Goal: Task Accomplishment & Management: Manage account settings

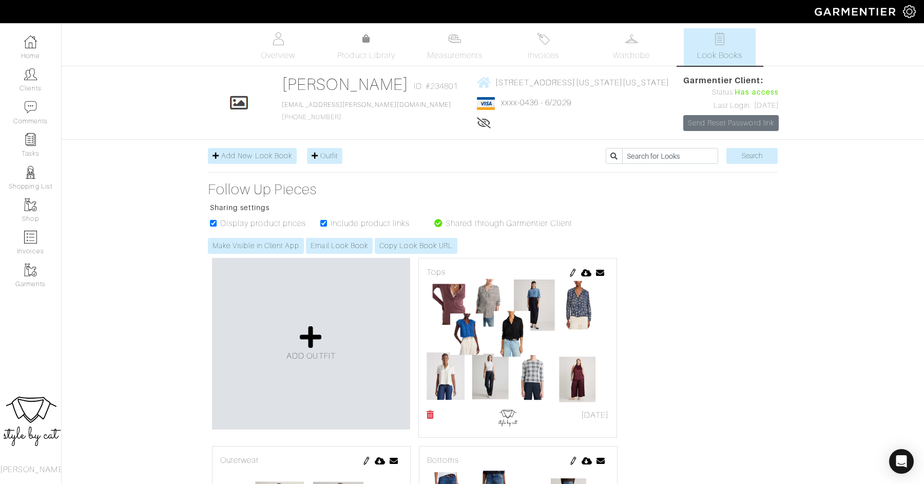
click at [35, 51] on link "Home" at bounding box center [30, 47] width 61 height 32
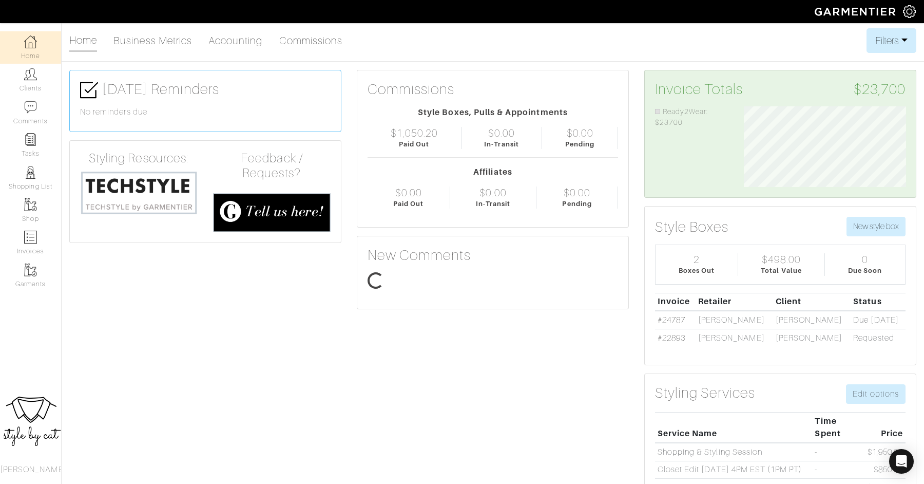
scroll to position [81, 178]
click at [34, 79] on img at bounding box center [30, 74] width 13 height 13
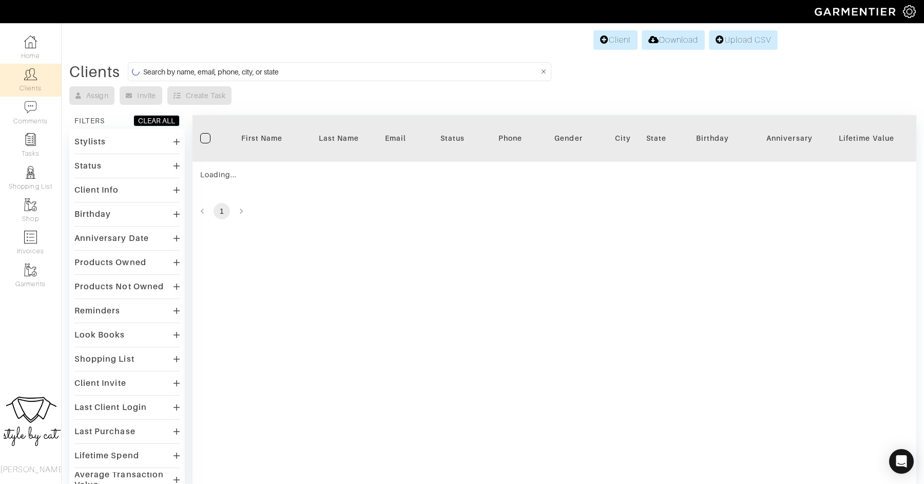
click at [330, 76] on input at bounding box center [340, 71] width 395 height 13
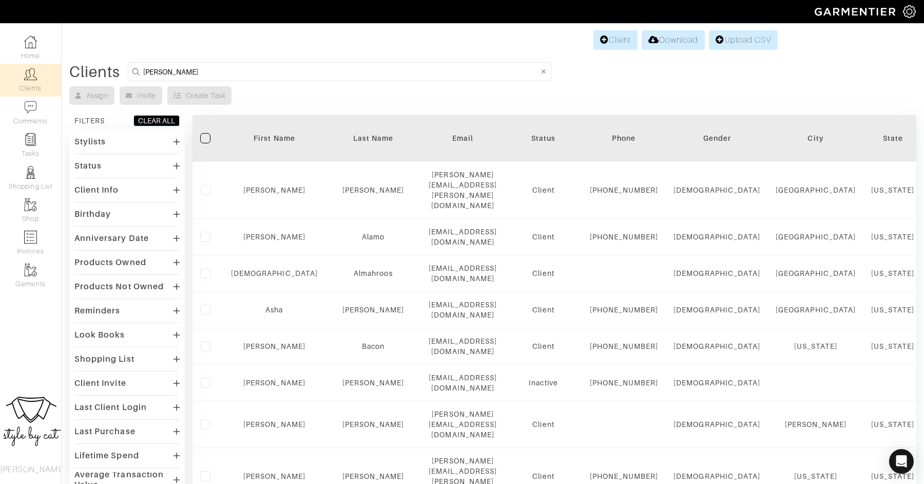
type input "rebecca"
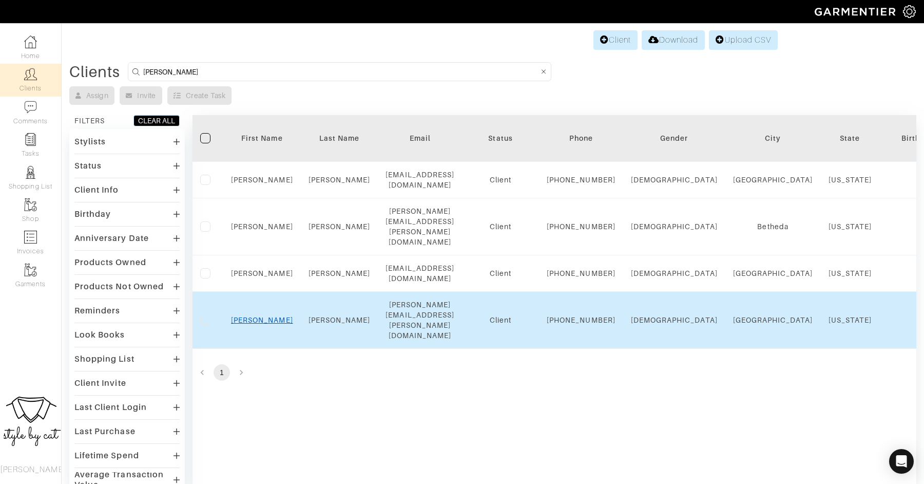
click at [260, 324] on link "Rebecca" at bounding box center [262, 320] width 62 height 8
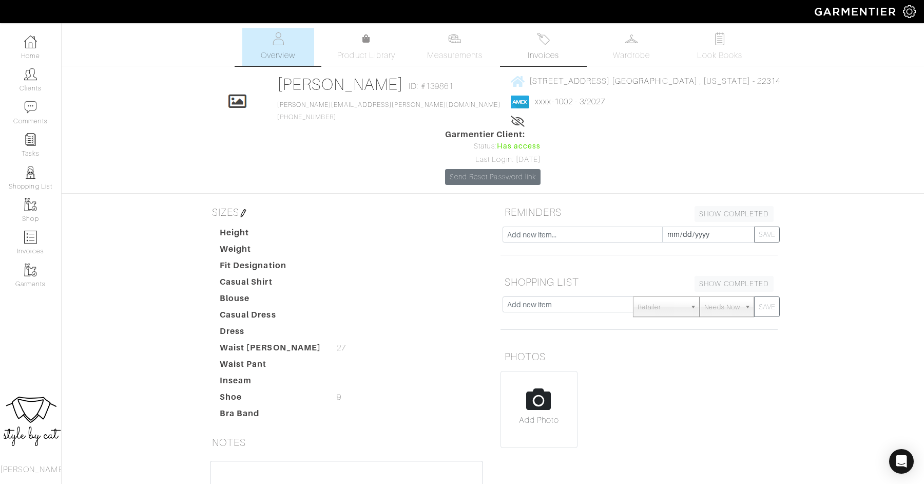
click at [549, 54] on span "Invoices" at bounding box center [543, 55] width 31 height 12
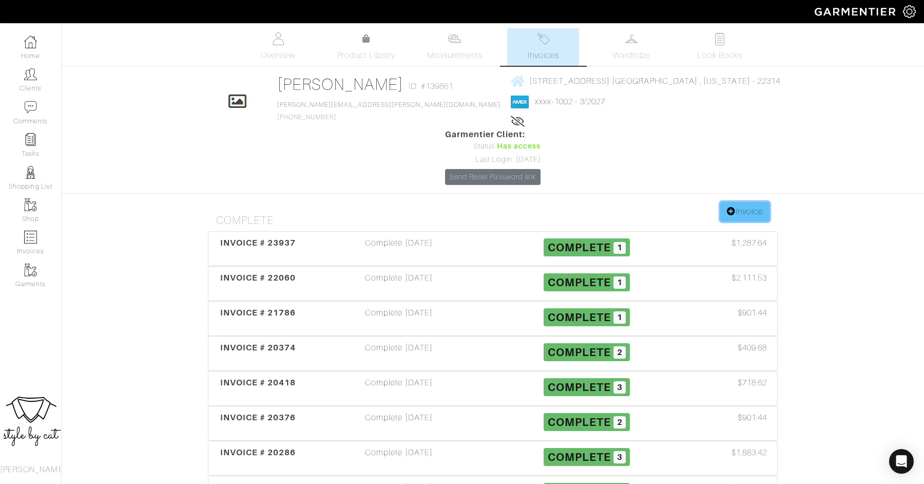
click at [754, 202] on link "Invoice" at bounding box center [744, 212] width 49 height 20
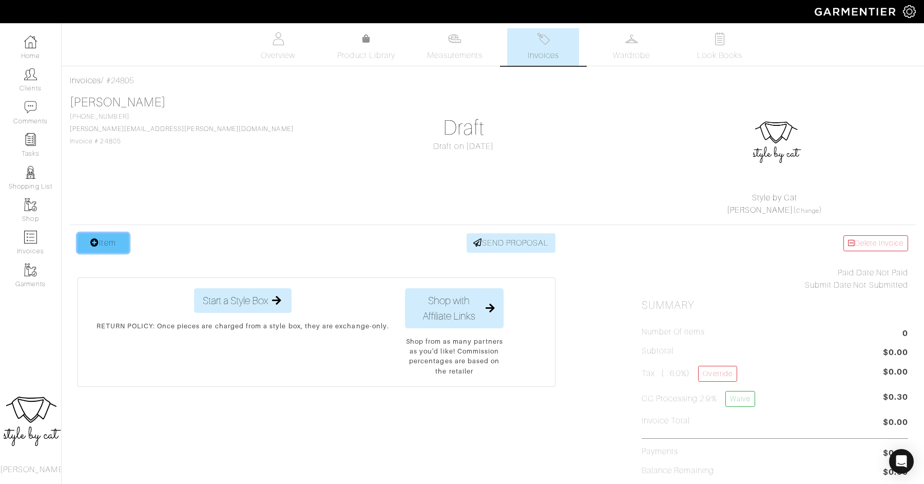
click at [98, 241] on link "Item" at bounding box center [103, 243] width 51 height 20
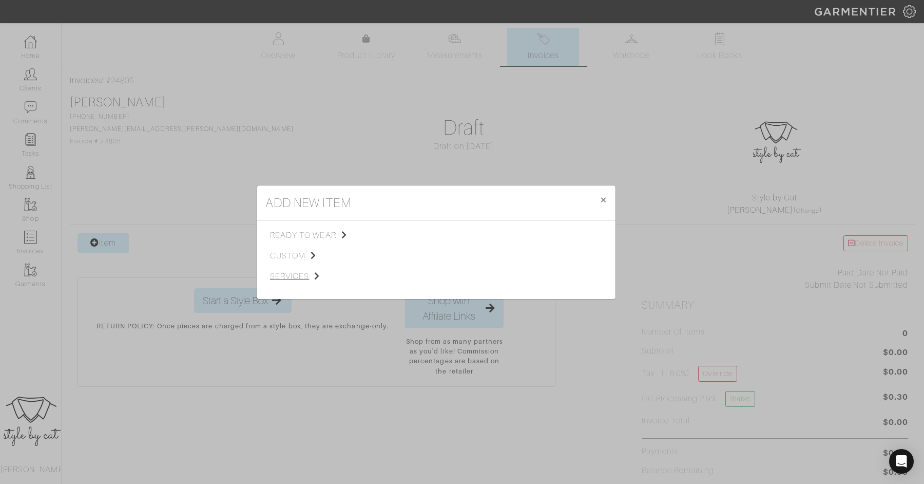
click at [289, 278] on span "services" at bounding box center [321, 276] width 103 height 12
click at [411, 236] on span "Styling Service" at bounding box center [414, 234] width 51 height 8
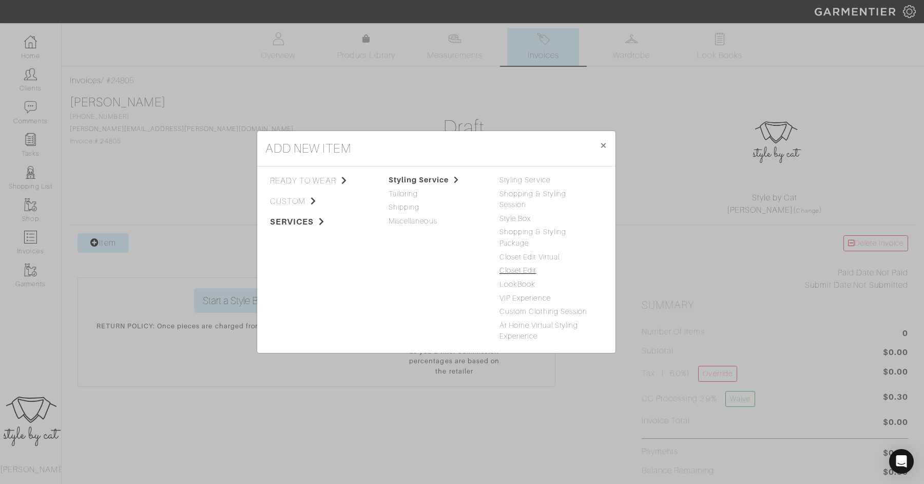
click at [505, 266] on link "Closet Edit" at bounding box center [518, 270] width 37 height 8
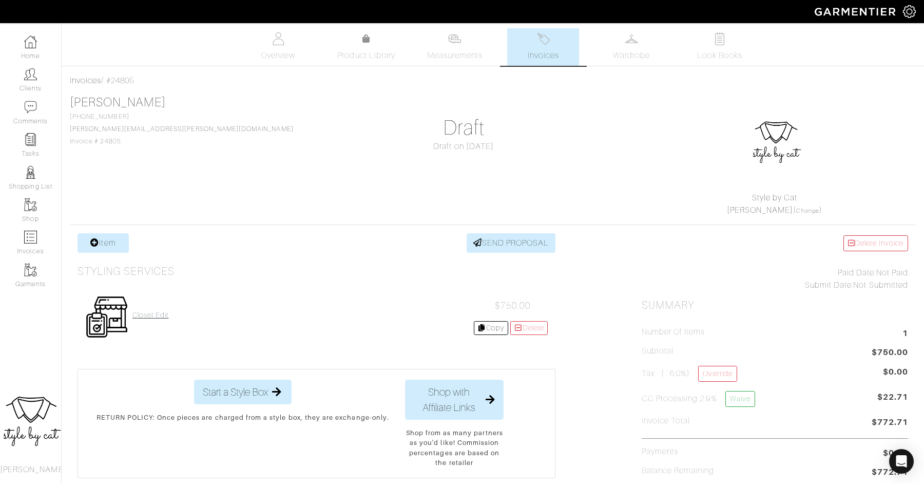
click at [148, 311] on h4 "Closet Edit" at bounding box center [150, 315] width 36 height 9
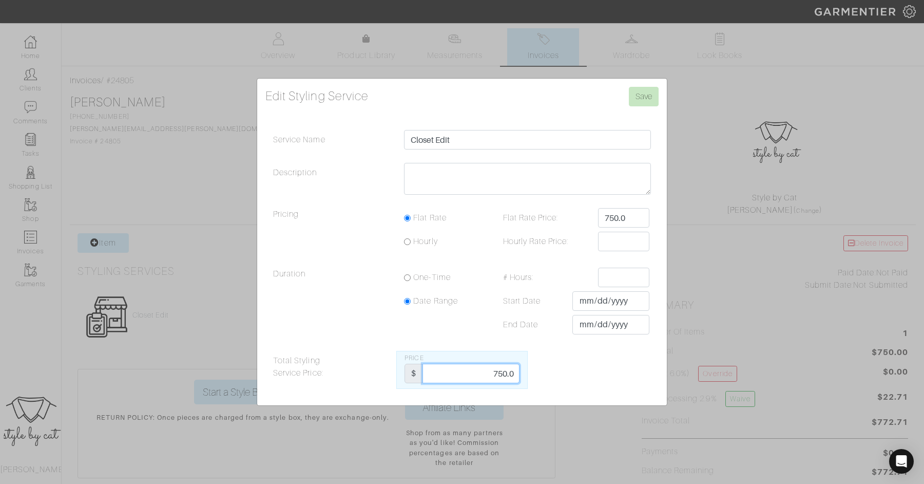
drag, startPoint x: 487, startPoint y: 372, endPoint x: 551, endPoint y: 371, distance: 64.2
click at [551, 371] on div "Total Styling Service Price: Price $ 750.0" at bounding box center [461, 370] width 393 height 38
type input "850"
drag, startPoint x: 641, startPoint y: 222, endPoint x: 563, endPoint y: 218, distance: 77.6
click at [563, 218] on div "Flat Rate Price: 750.0" at bounding box center [572, 218] width 169 height 20
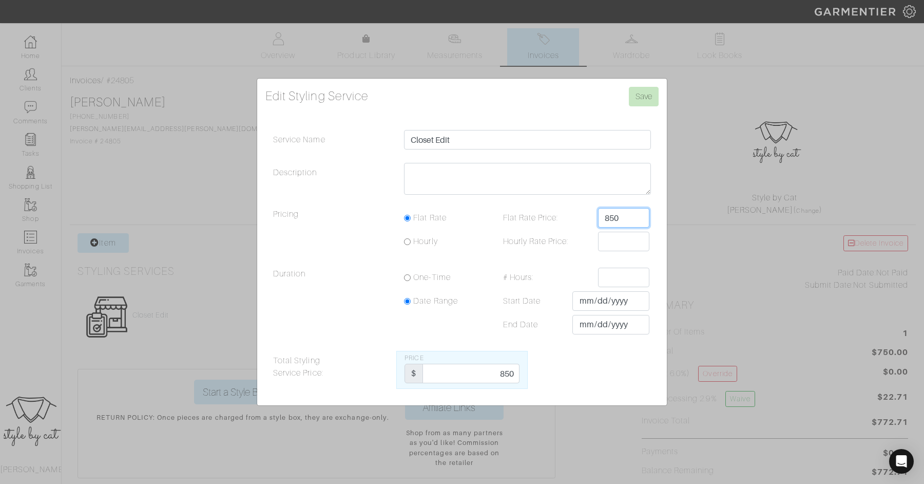
type input "850"
click at [477, 181] on textarea "Description" at bounding box center [527, 179] width 247 height 32
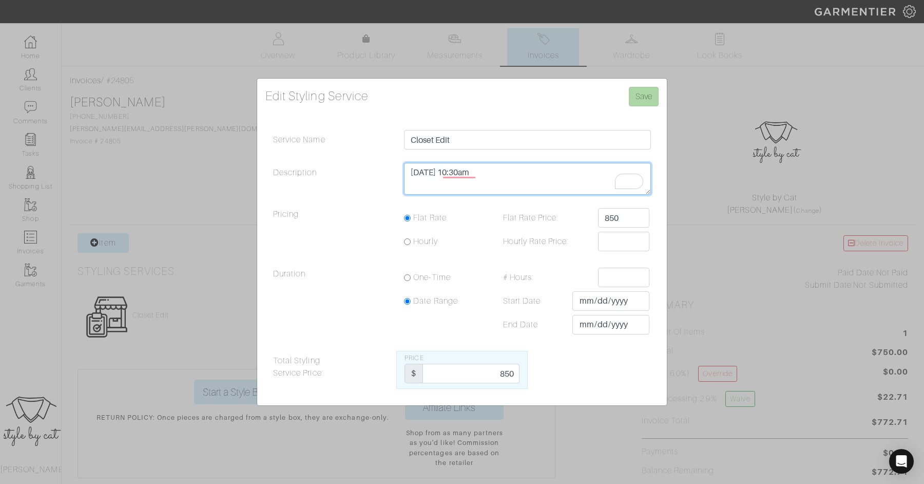
type textarea "10/12 at 10:30am"
click at [647, 89] on input "Save" at bounding box center [644, 97] width 30 height 20
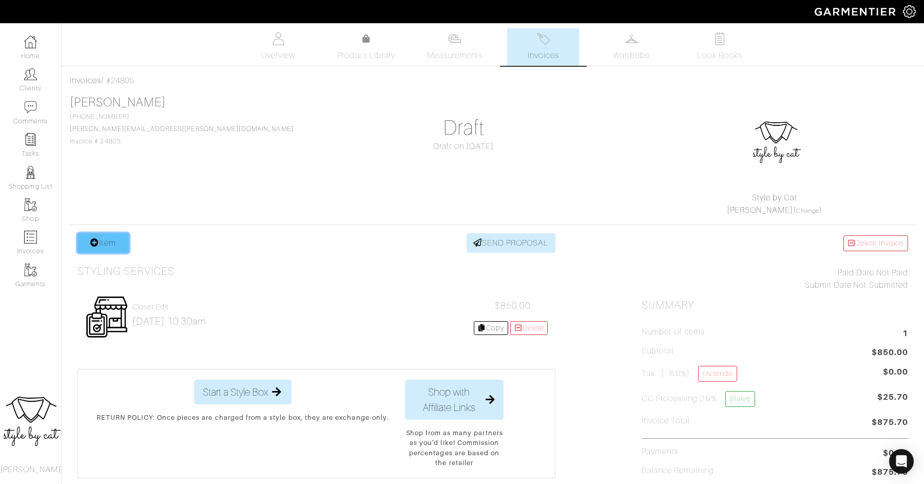
click at [103, 240] on link "Item" at bounding box center [103, 243] width 51 height 20
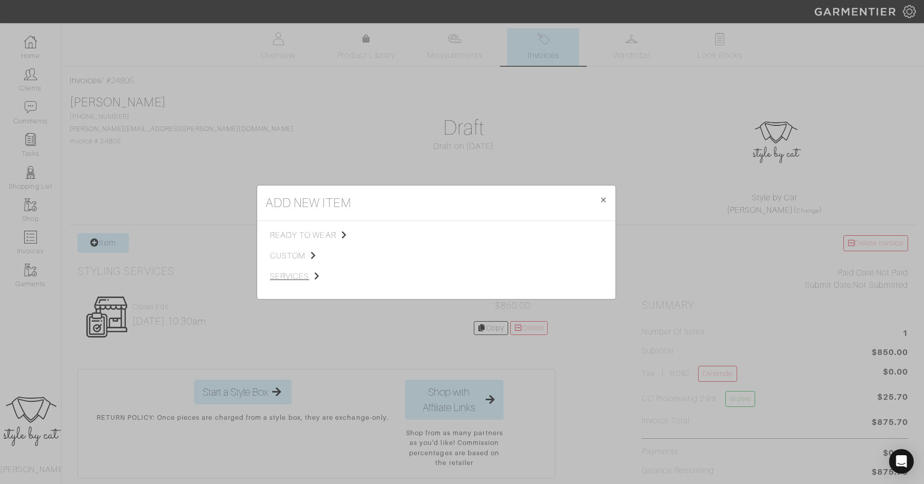
click at [291, 275] on span "services" at bounding box center [321, 276] width 103 height 12
click at [421, 234] on span "Styling Service" at bounding box center [414, 234] width 51 height 8
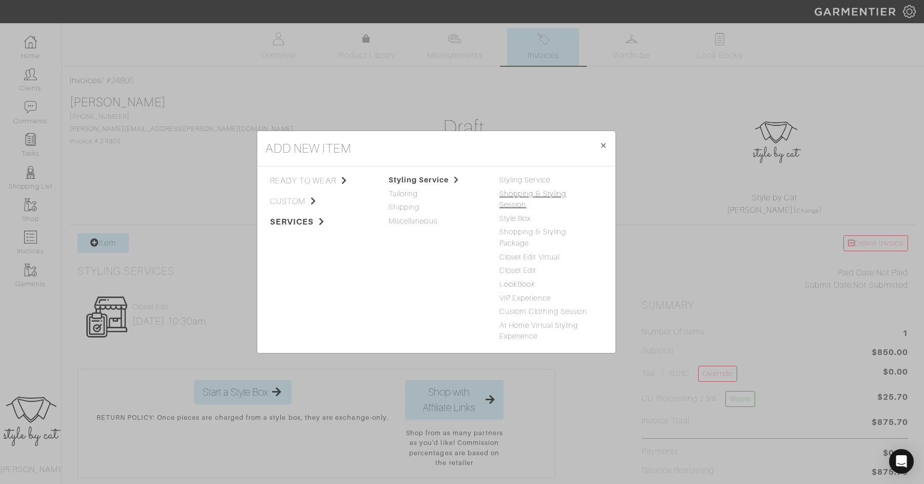
click at [525, 197] on link "Shopping & Styling Session" at bounding box center [533, 199] width 67 height 20
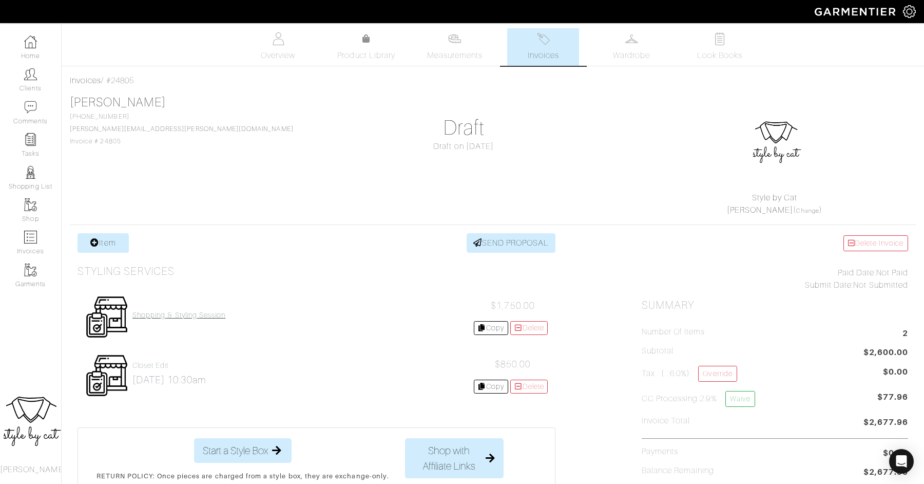
click at [177, 315] on h4 "Shopping & Styling Session" at bounding box center [178, 315] width 93 height 9
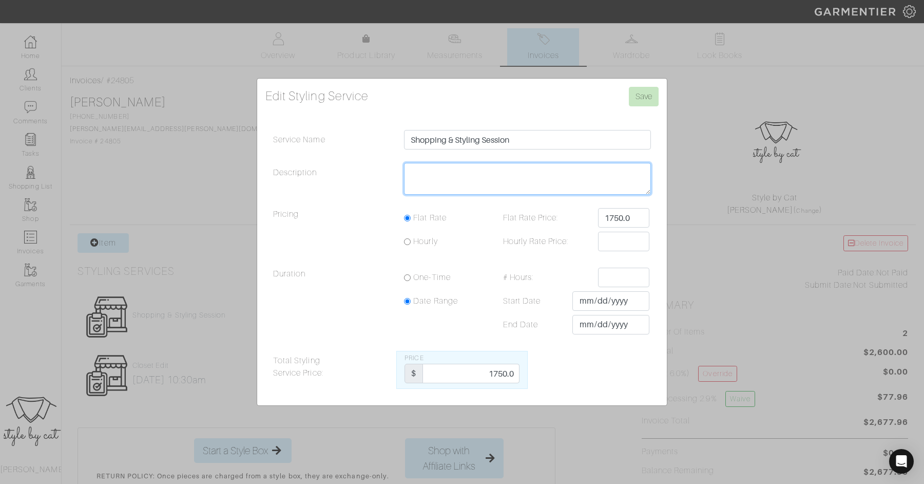
click at [472, 167] on textarea "Description" at bounding box center [527, 179] width 247 height 32
type textarea "11/8 at 11AM - BETHESDA"
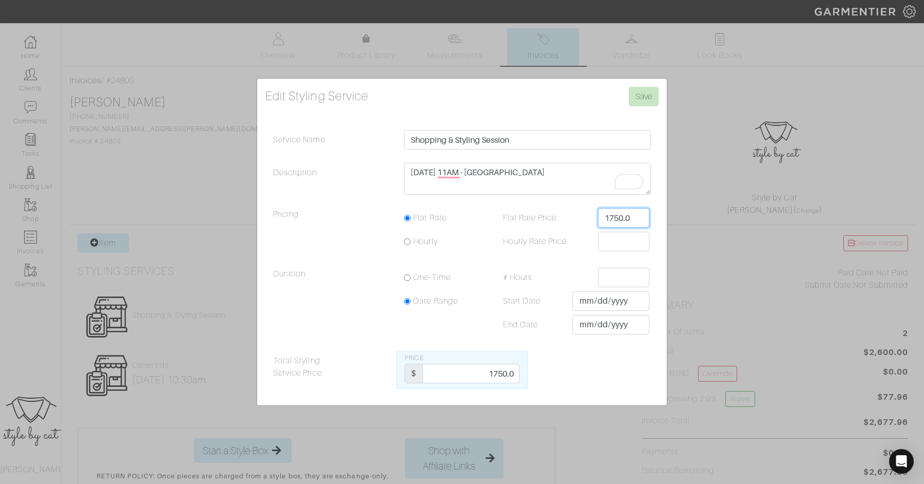
drag, startPoint x: 638, startPoint y: 221, endPoint x: 609, endPoint y: 219, distance: 28.3
click at [609, 219] on input "1750.0" at bounding box center [623, 218] width 51 height 20
type input "1250"
drag, startPoint x: 493, startPoint y: 374, endPoint x: 527, endPoint y: 373, distance: 33.4
click at [527, 373] on div "Price $ 1750.0" at bounding box center [461, 370] width 131 height 38
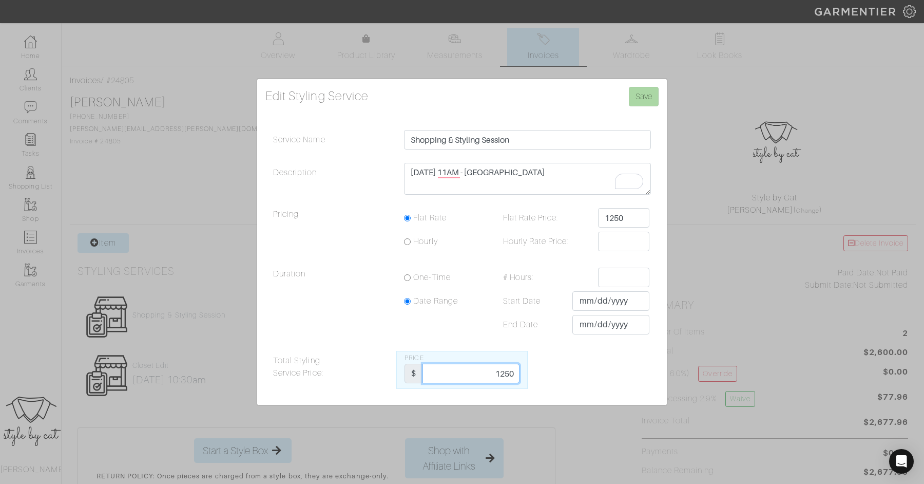
type input "1250"
click at [649, 88] on input "Save" at bounding box center [644, 97] width 30 height 20
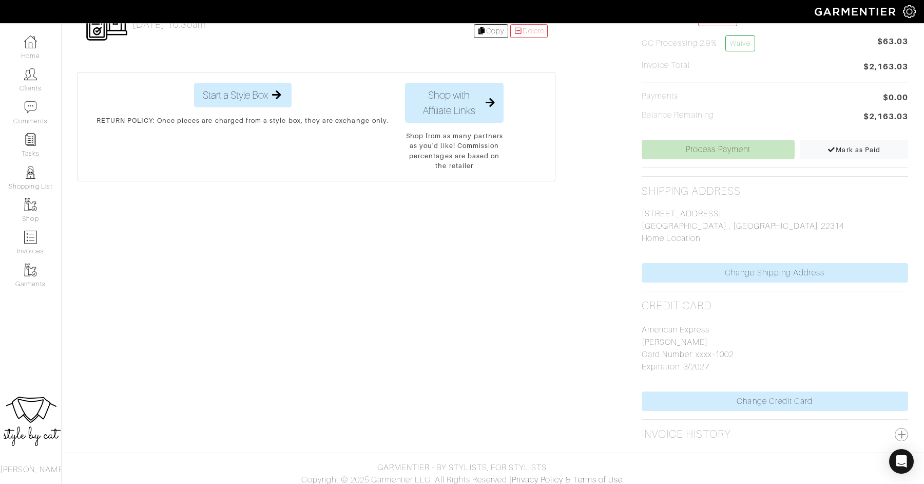
scroll to position [352, 0]
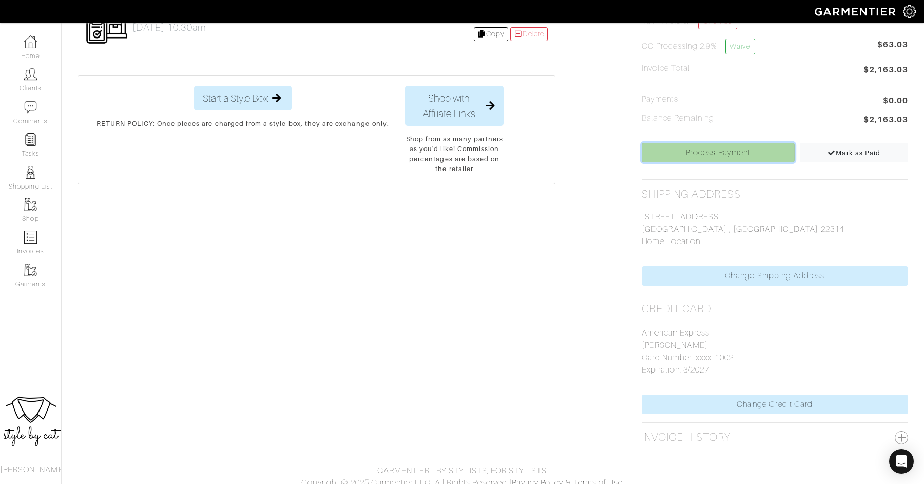
click at [723, 149] on link "Process Payment" at bounding box center [718, 153] width 153 height 20
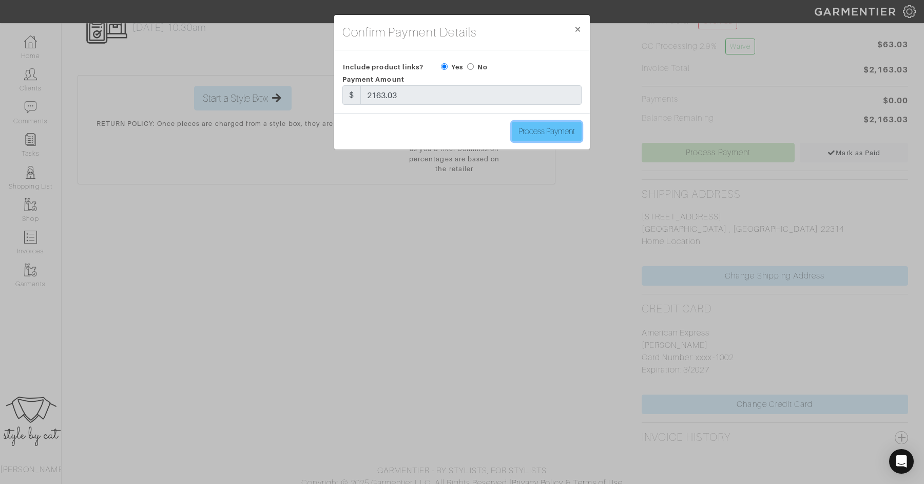
click at [567, 127] on input "Process Payment" at bounding box center [547, 132] width 70 height 20
type input "Process Payment"
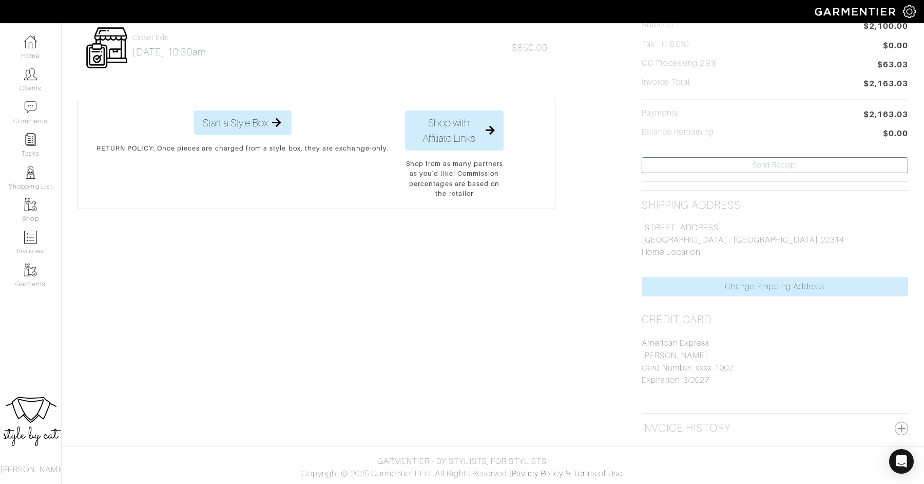
scroll to position [0, 0]
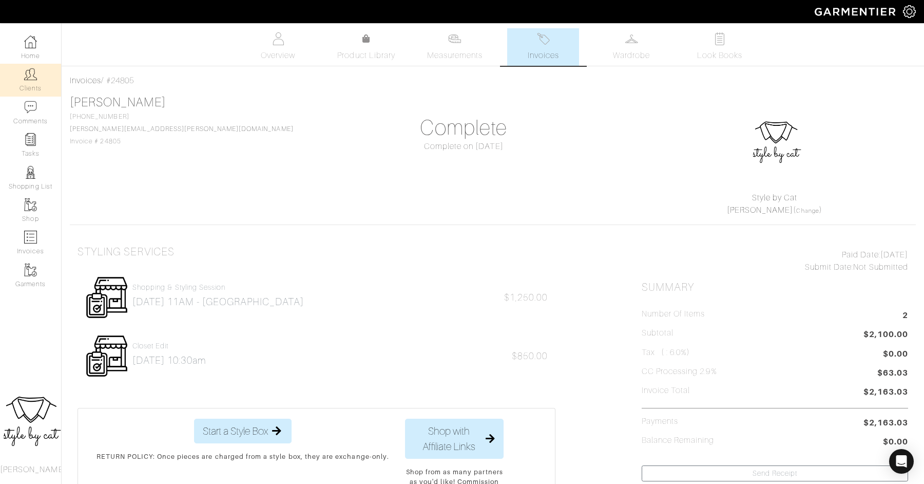
click at [45, 85] on link "Clients" at bounding box center [30, 80] width 61 height 32
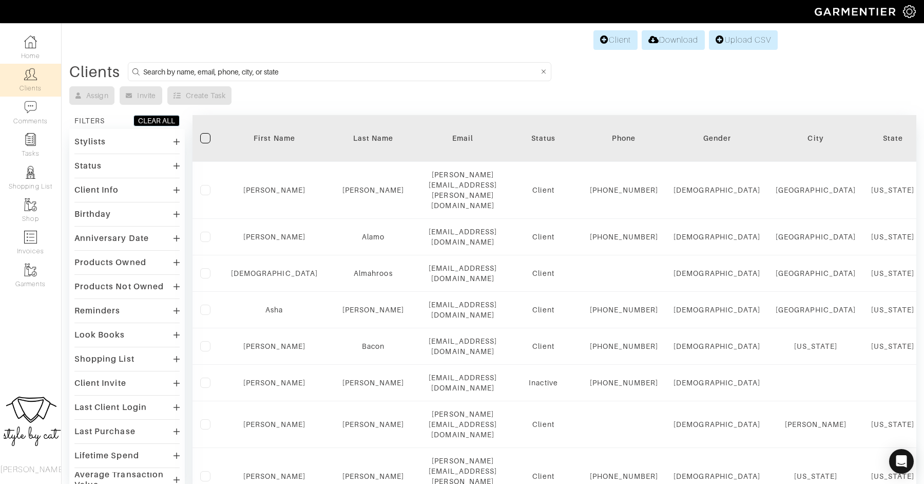
click at [206, 68] on input at bounding box center [340, 71] width 395 height 13
type input "shelley"
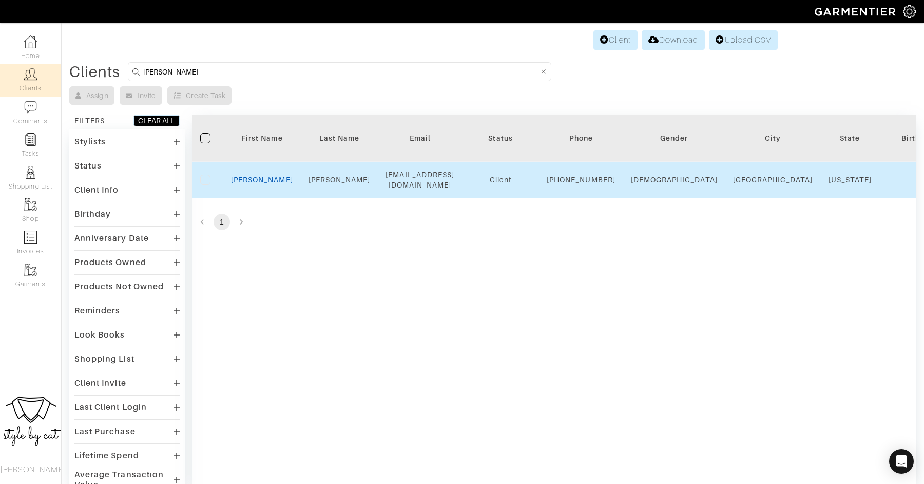
click at [270, 184] on link "Shelley" at bounding box center [262, 180] width 62 height 8
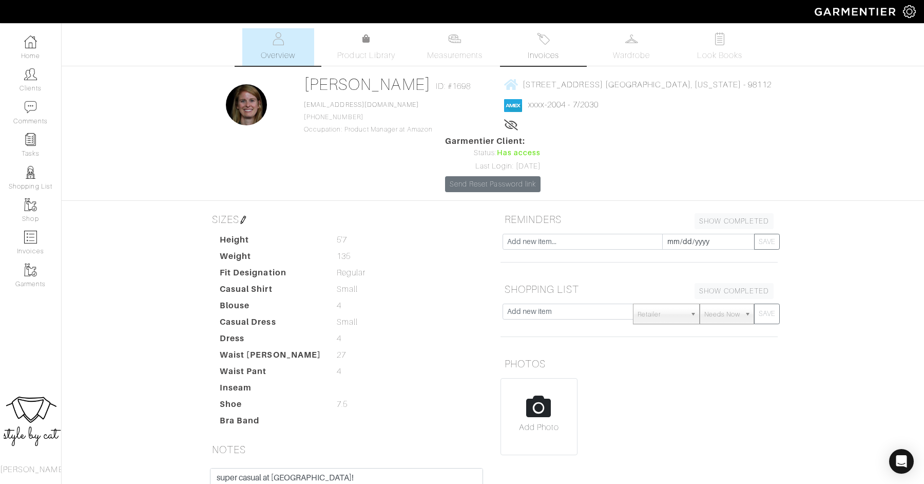
click at [559, 37] on link "Invoices" at bounding box center [543, 46] width 72 height 37
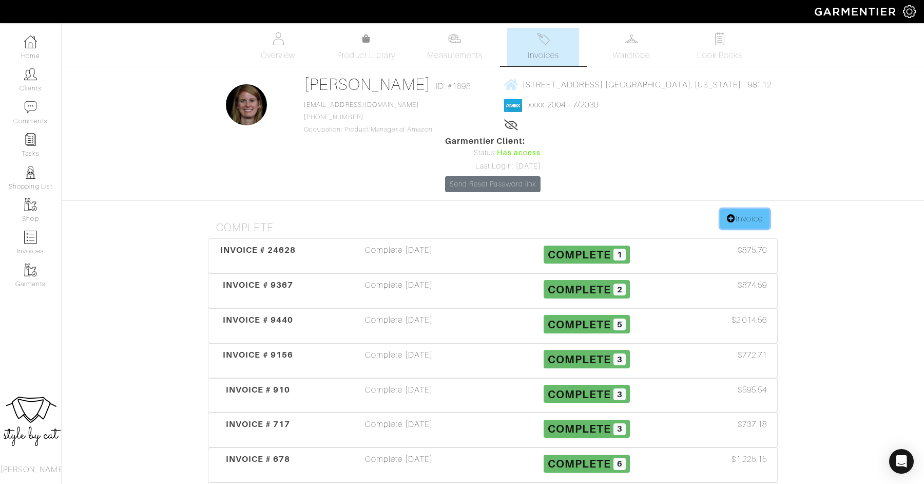
click at [730, 209] on link "Invoice" at bounding box center [744, 219] width 49 height 20
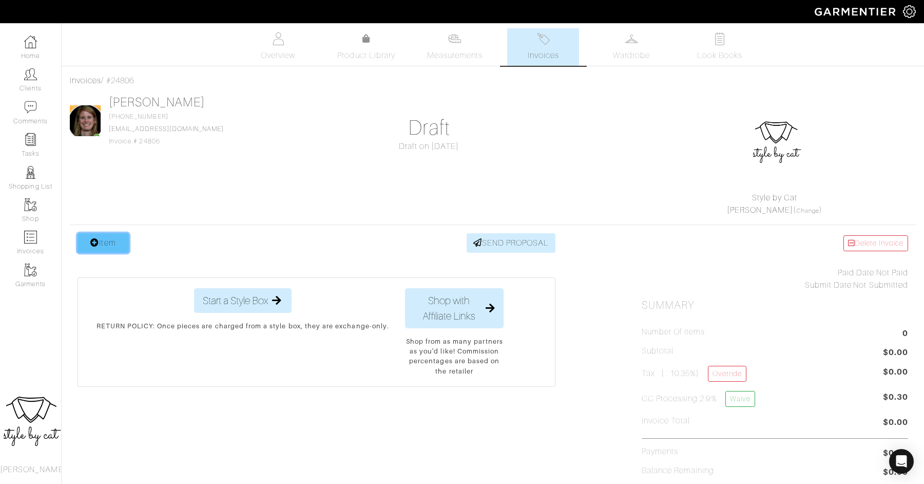
click at [93, 240] on icon at bounding box center [94, 242] width 9 height 8
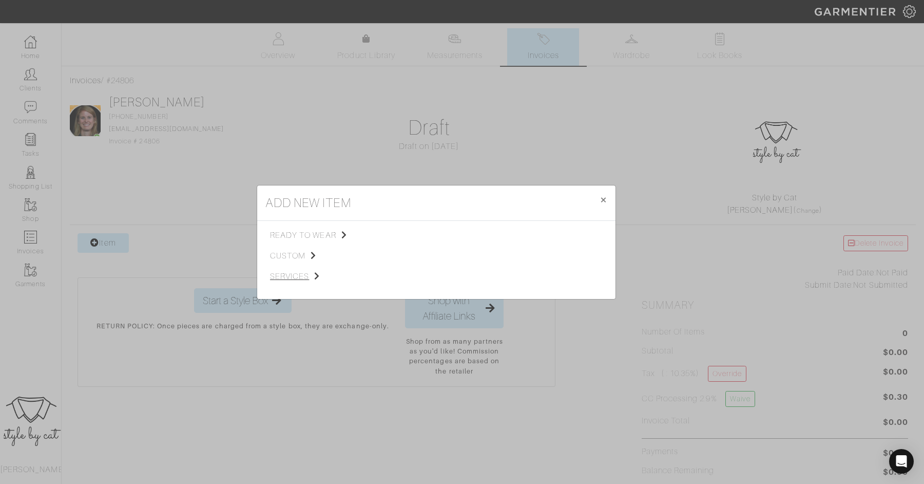
click at [282, 274] on span "services" at bounding box center [321, 276] width 103 height 12
click at [405, 236] on span "Styling Service" at bounding box center [414, 234] width 51 height 8
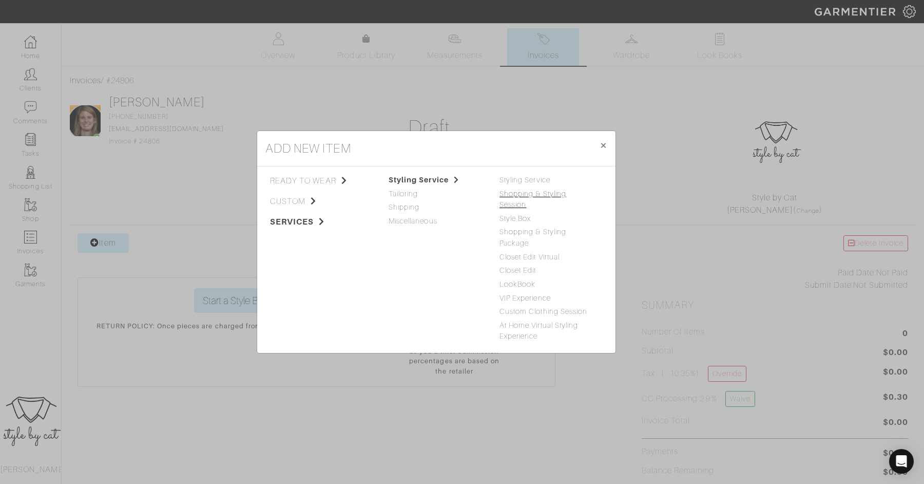
click at [539, 201] on link "Shopping & Styling Session" at bounding box center [533, 199] width 67 height 20
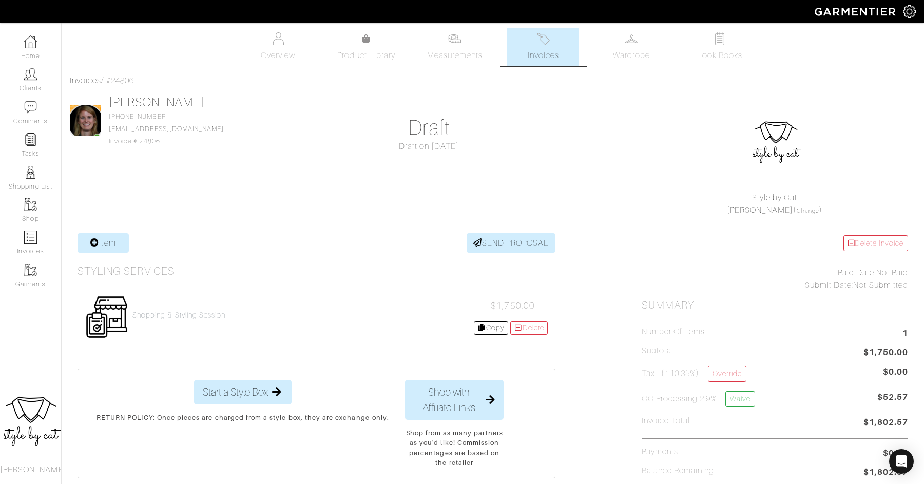
click at [184, 319] on div "Shopping & Styling Session" at bounding box center [178, 317] width 93 height 13
click at [184, 317] on h4 "Shopping & Styling Session" at bounding box center [178, 315] width 93 height 9
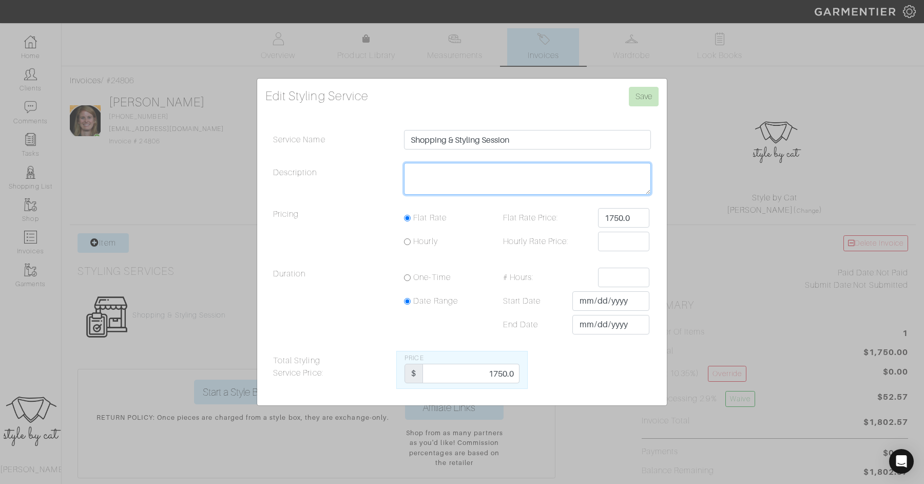
click at [436, 176] on textarea "Description" at bounding box center [527, 179] width 247 height 32
type textarea "10/18 - 12PM --> virtual link to follwo"
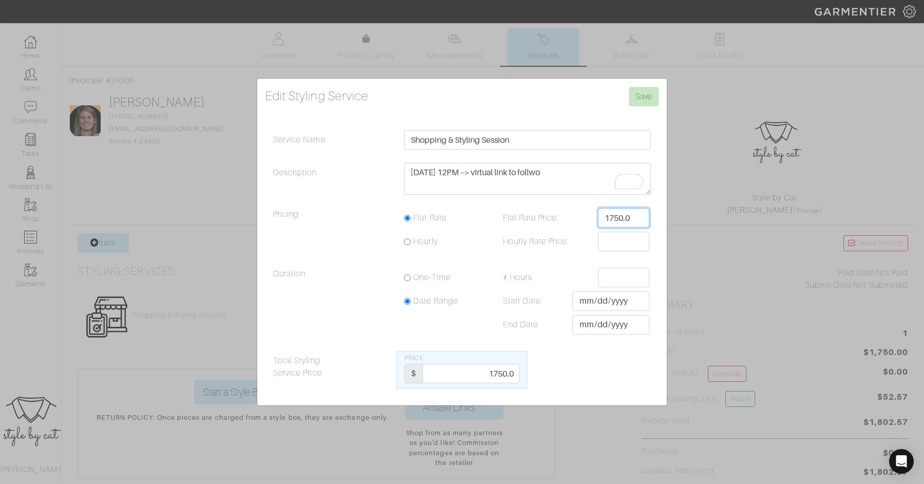
drag, startPoint x: 634, startPoint y: 215, endPoint x: 577, endPoint y: 209, distance: 57.3
click at [575, 215] on div "Flat Rate Price: 1750.0" at bounding box center [572, 218] width 169 height 20
type input "1950"
drag, startPoint x: 487, startPoint y: 373, endPoint x: 529, endPoint y: 373, distance: 42.1
click at [529, 373] on div "Total Styling Service Price: Price $ 1750.0" at bounding box center [461, 370] width 393 height 38
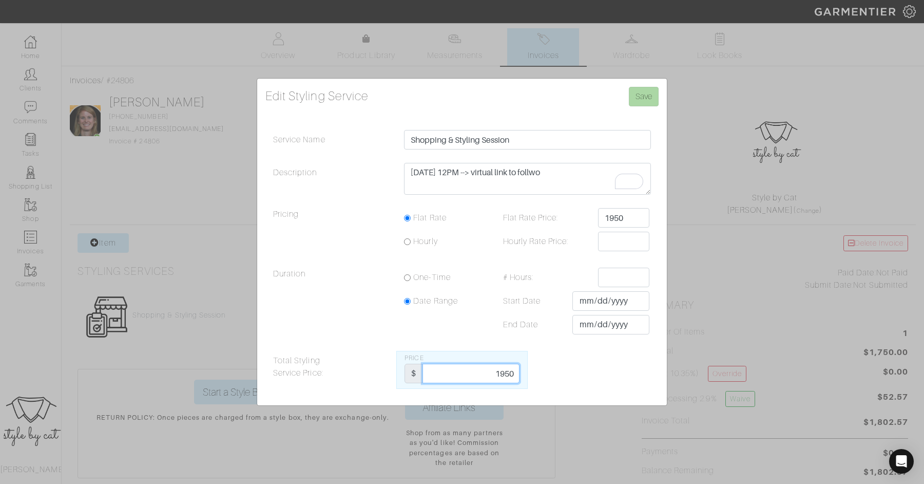
type input "1950"
click at [643, 93] on input "Save" at bounding box center [644, 97] width 30 height 20
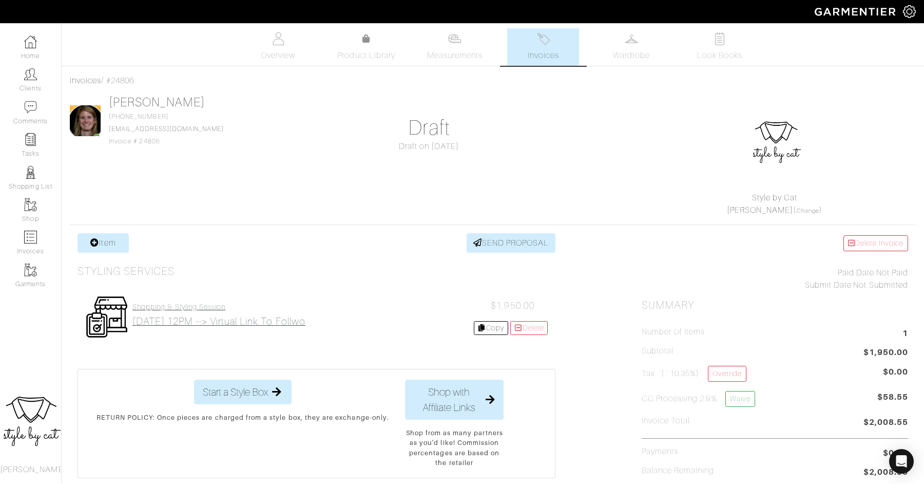
click at [295, 320] on h2 "[DATE] 12PM --> virtual link to follwo" at bounding box center [218, 321] width 173 height 12
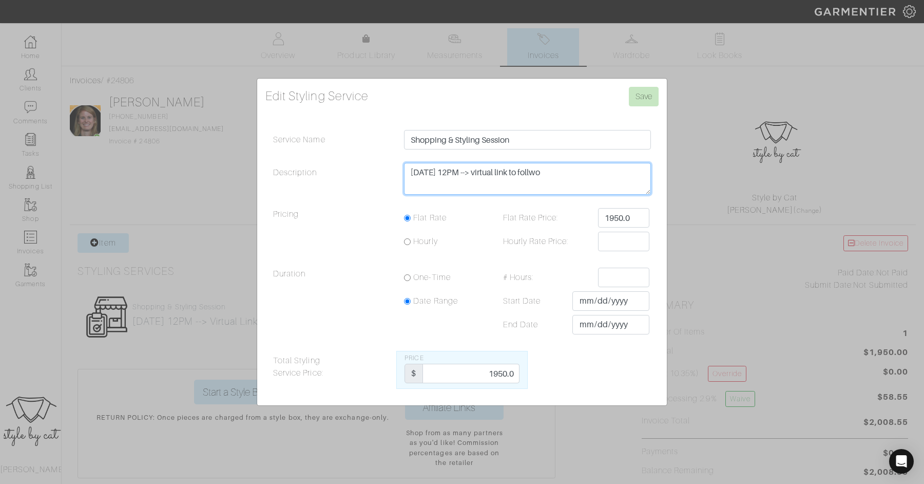
click at [555, 176] on textarea "10/18 - 12PM --> virtual link to follwo" at bounding box center [527, 179] width 247 height 32
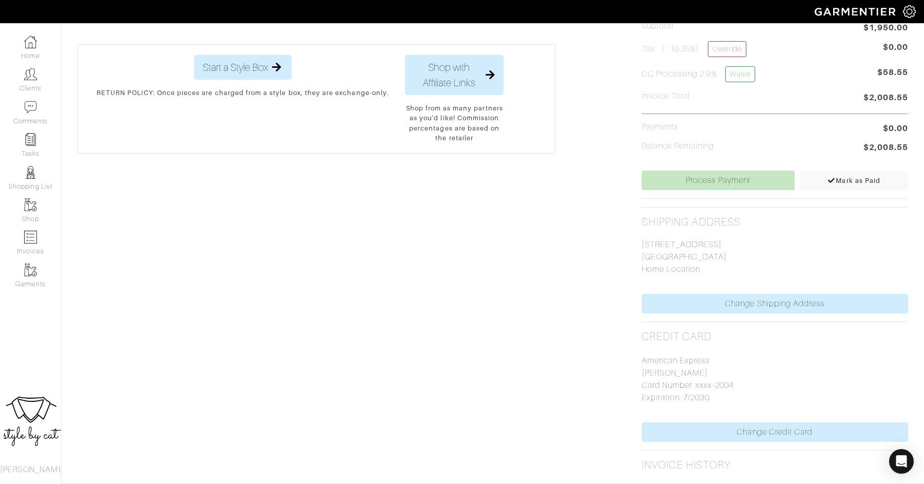
scroll to position [357, 0]
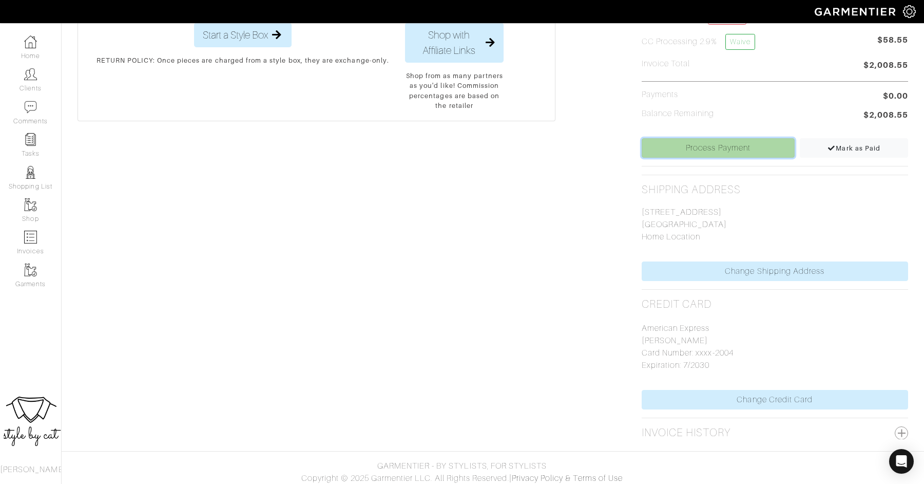
click at [705, 148] on link "Process Payment" at bounding box center [718, 148] width 153 height 20
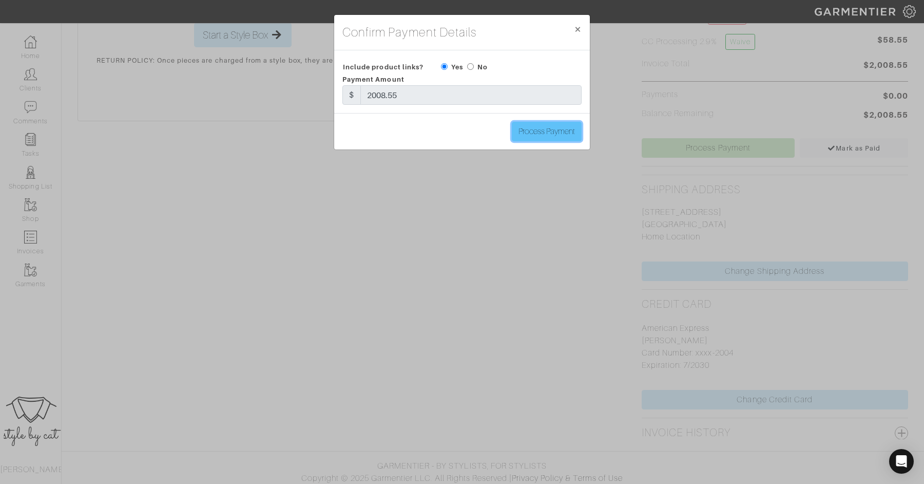
click at [547, 135] on input "Process Payment" at bounding box center [547, 132] width 70 height 20
type input "Process Payment"
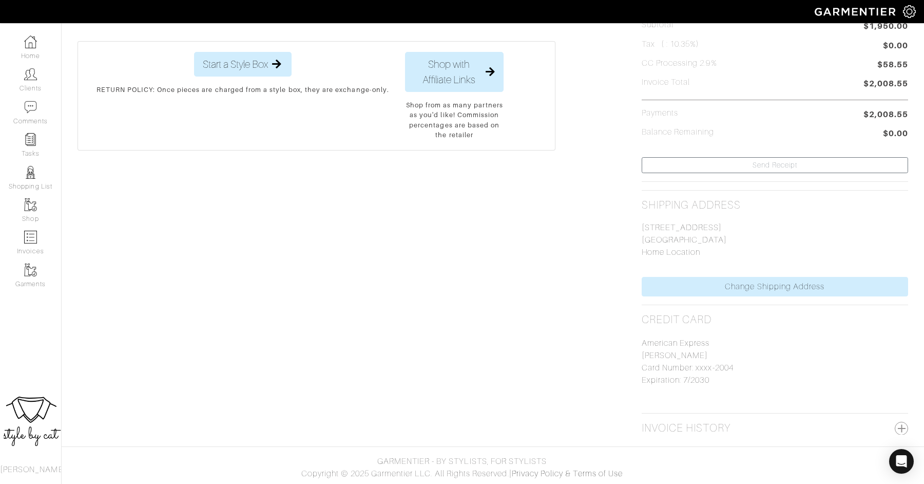
scroll to position [0, 0]
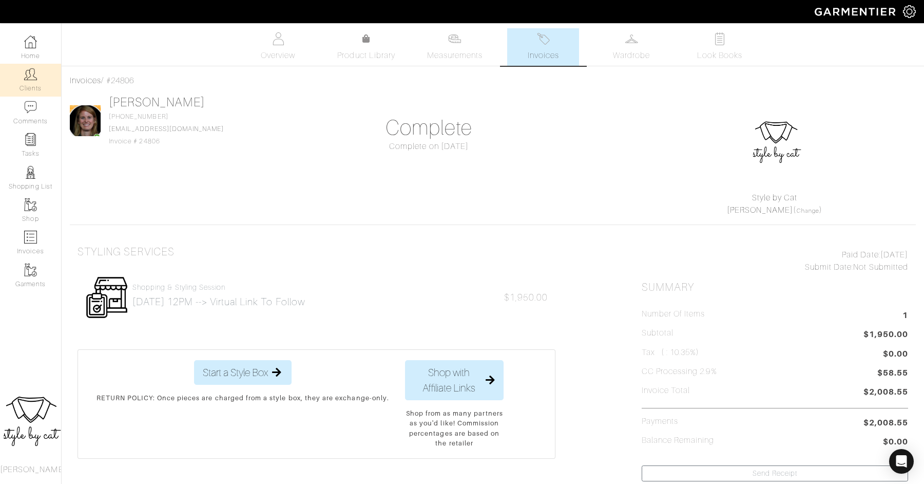
click at [20, 84] on link "Clients" at bounding box center [30, 80] width 61 height 32
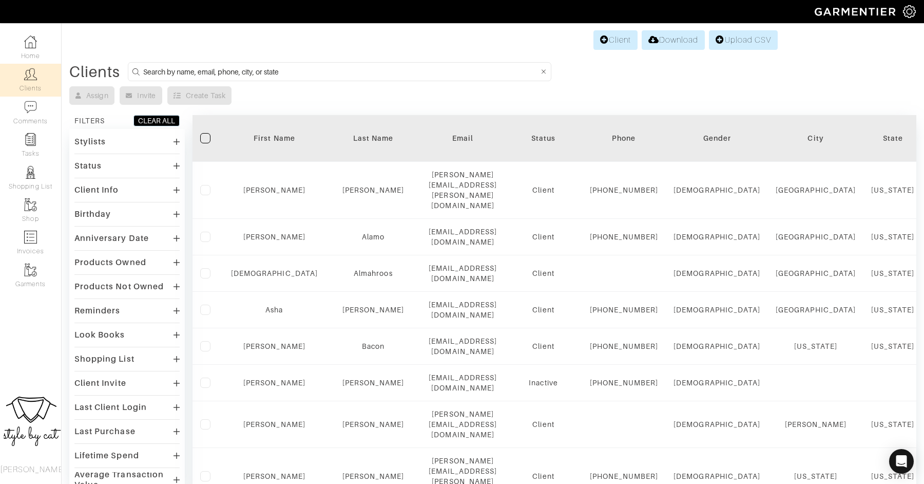
click at [353, 68] on input at bounding box center [340, 71] width 395 height 13
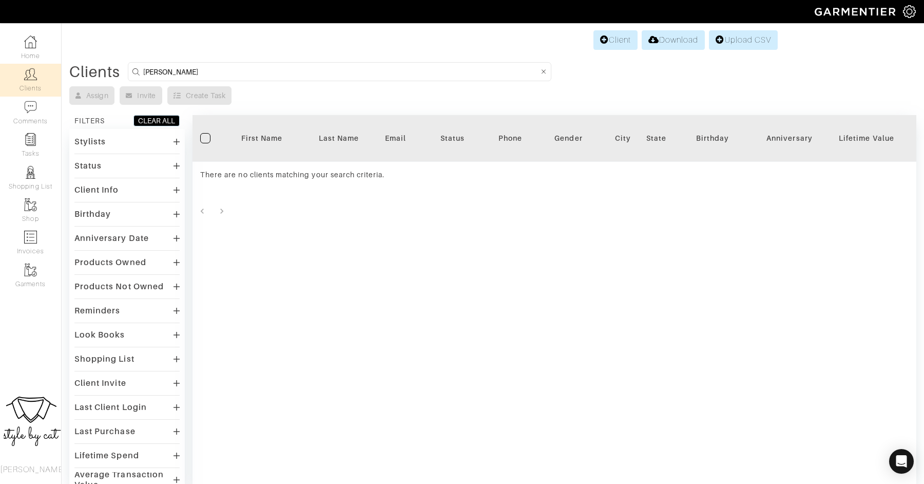
type input "ruth"
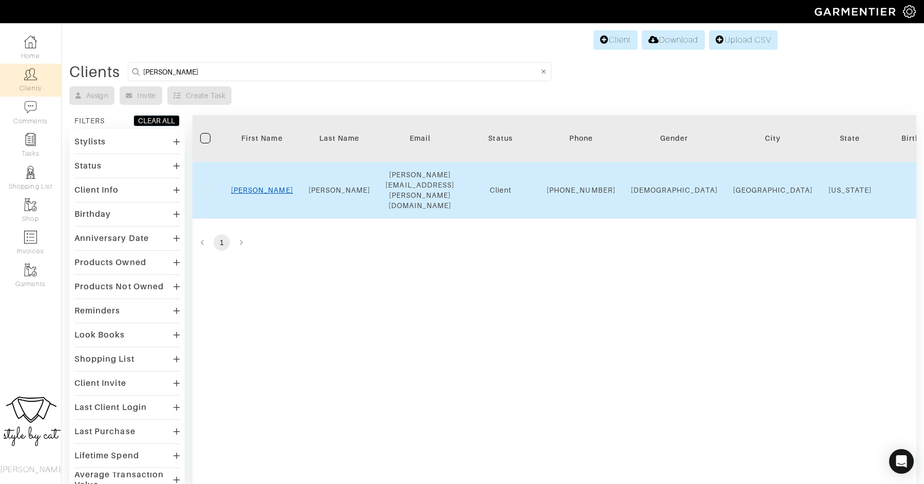
click at [266, 186] on link "Ruth" at bounding box center [262, 190] width 62 height 8
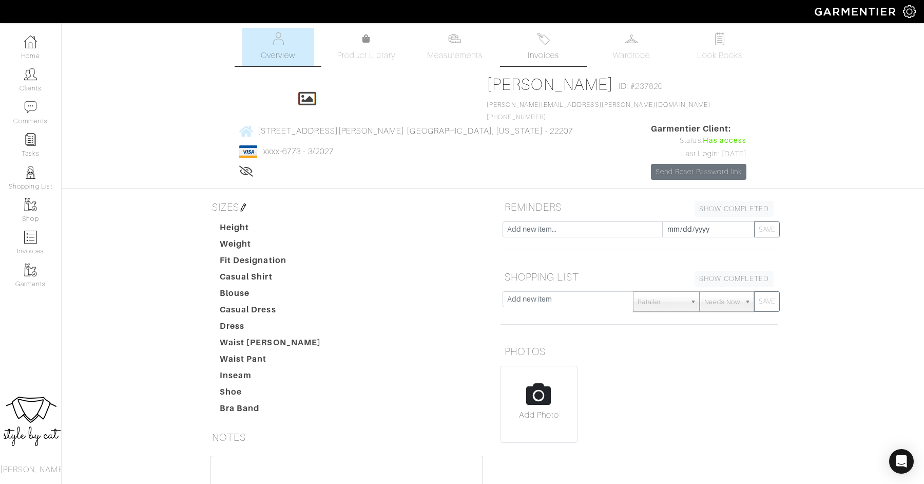
click at [550, 54] on span "Invoices" at bounding box center [543, 55] width 31 height 12
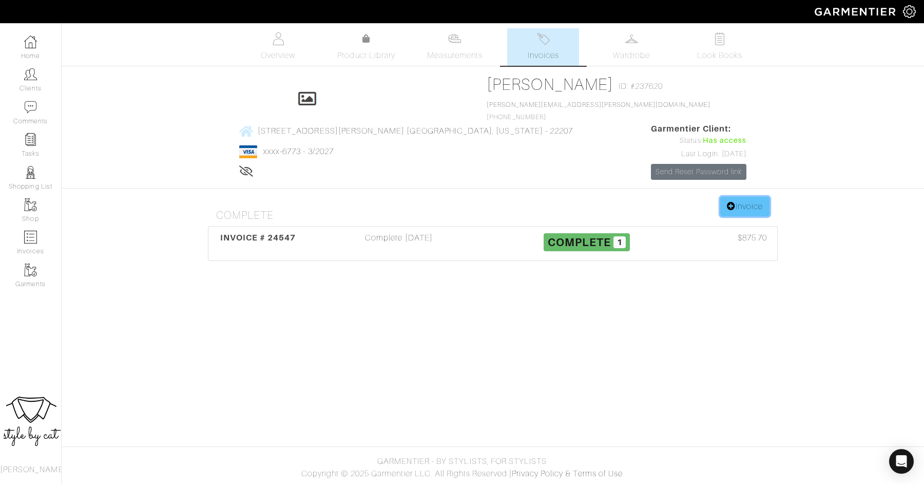
click at [739, 197] on link "Invoice" at bounding box center [744, 207] width 49 height 20
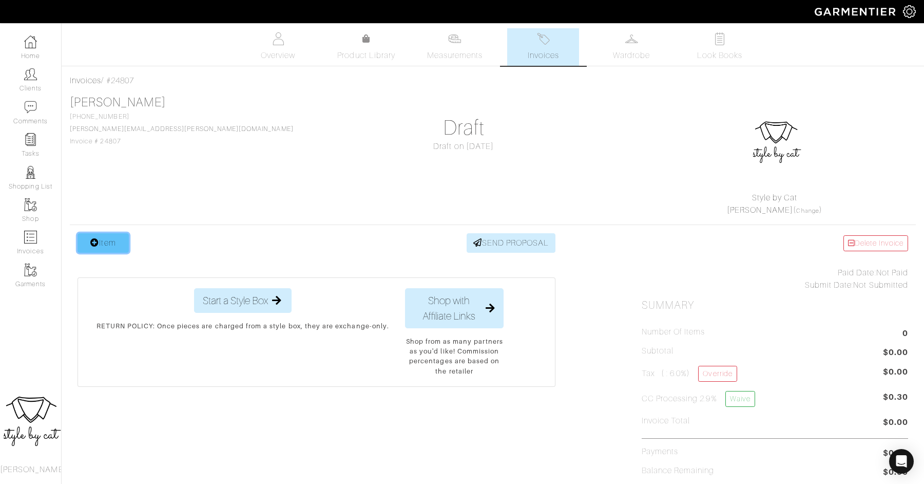
click at [122, 245] on link "Item" at bounding box center [103, 243] width 51 height 20
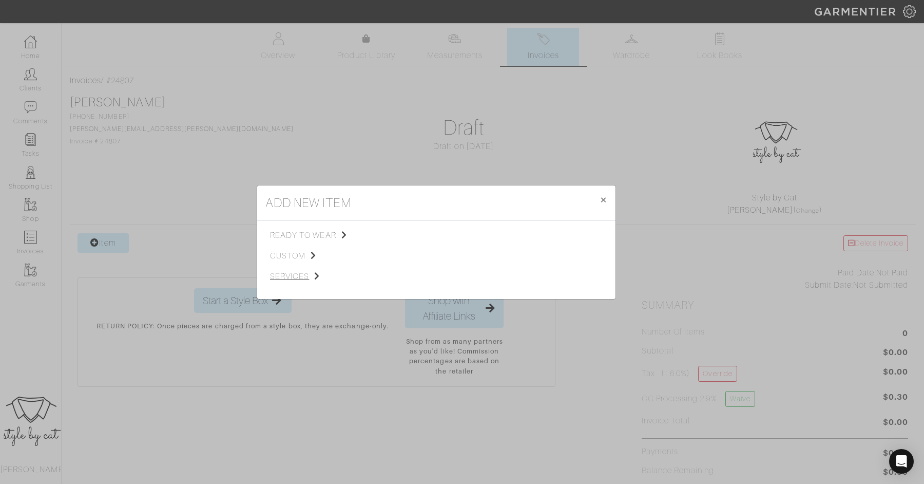
click at [289, 275] on span "services" at bounding box center [321, 276] width 103 height 12
click at [411, 235] on span "Styling Service" at bounding box center [414, 234] width 51 height 8
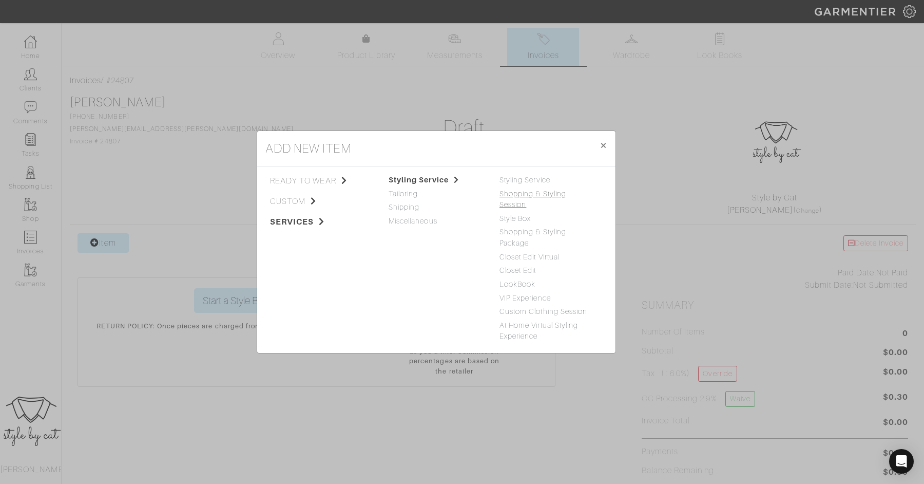
click at [536, 199] on link "Shopping & Styling Session" at bounding box center [533, 199] width 67 height 20
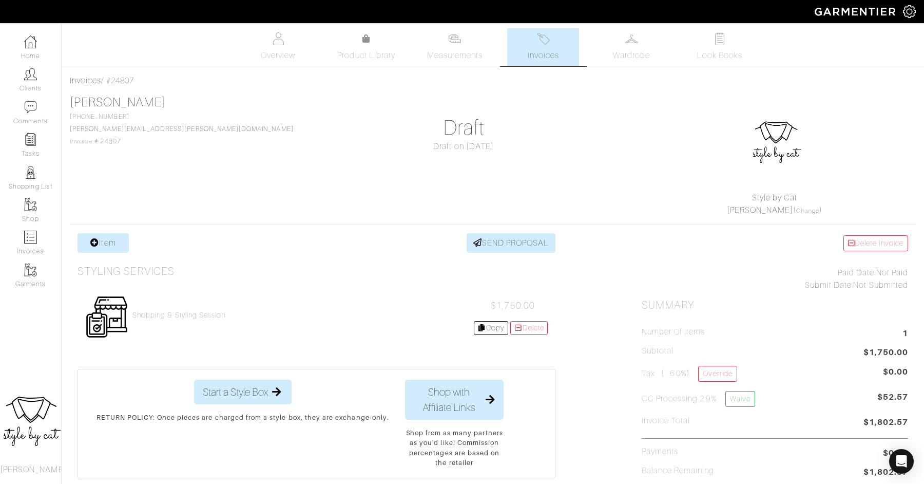
click at [147, 309] on div "Shopping & Styling Session $1,750.00 Copy [GEOGRAPHIC_DATA]" at bounding box center [317, 316] width 478 height 59
click at [148, 317] on h4 "Shopping & Styling Session" at bounding box center [178, 315] width 93 height 9
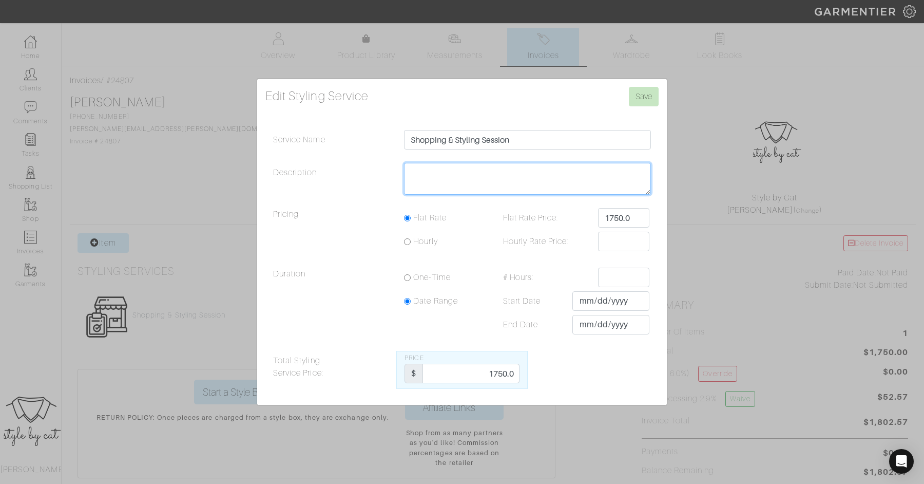
click at [428, 172] on textarea "Description" at bounding box center [527, 179] width 247 height 32
type textarea "[DATE] 12PM"
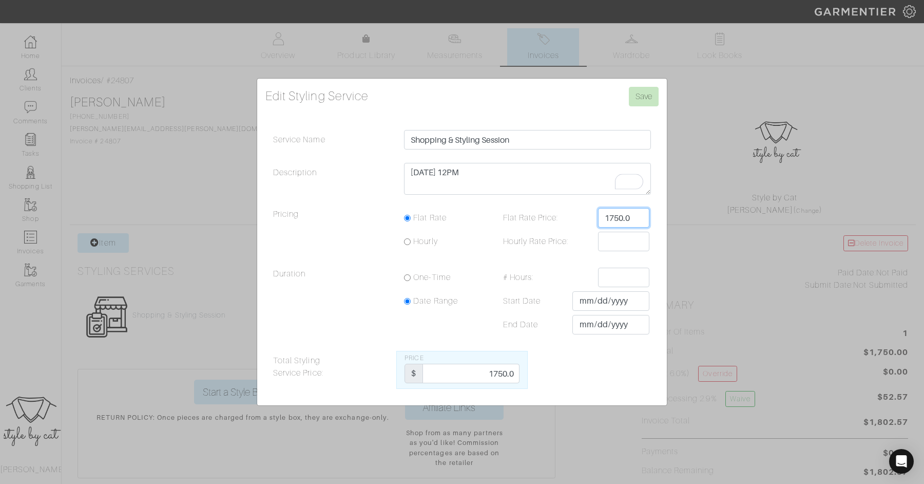
drag, startPoint x: 632, startPoint y: 218, endPoint x: 546, endPoint y: 216, distance: 86.8
click at [546, 216] on div "Flat Rate Price: 1750.0" at bounding box center [572, 218] width 169 height 20
type input "1950"
drag, startPoint x: 489, startPoint y: 375, endPoint x: 530, endPoint y: 373, distance: 41.6
click at [530, 373] on div "Total Styling Service Price: Price $ 1750.0" at bounding box center [461, 370] width 393 height 38
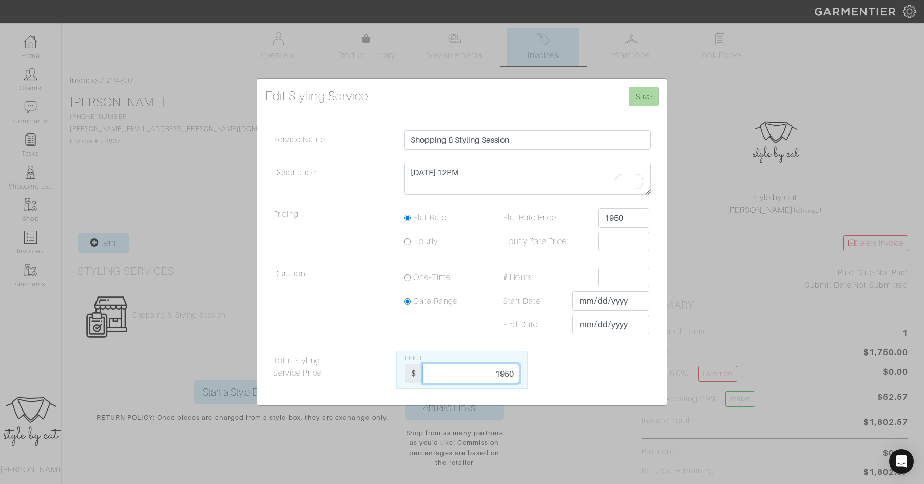
type input "1950"
click at [642, 98] on input "Save" at bounding box center [644, 97] width 30 height 20
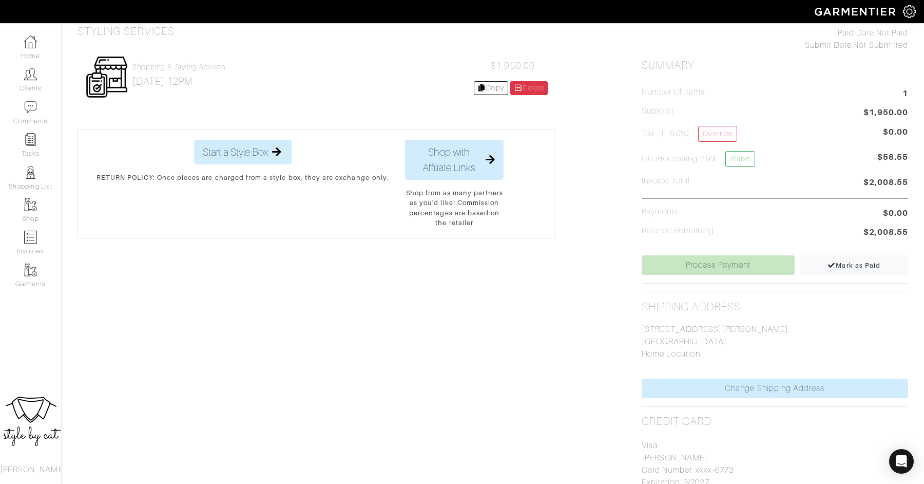
scroll to position [357, 0]
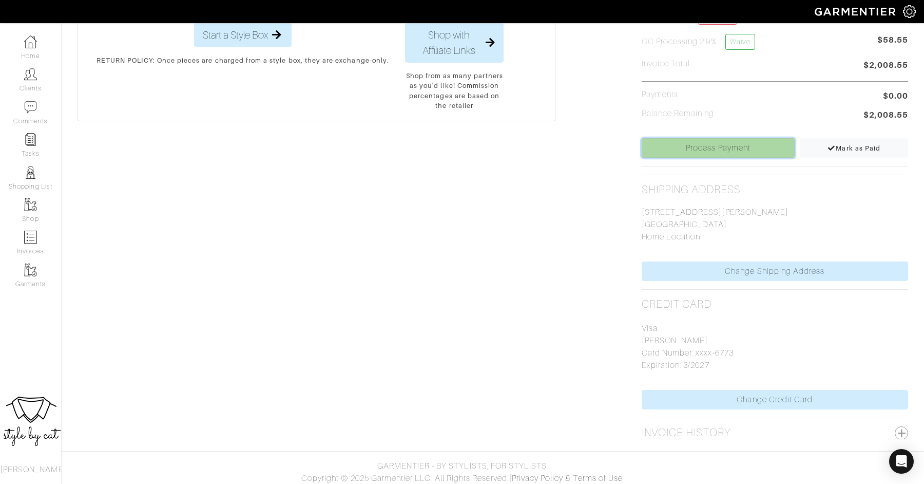
click at [717, 142] on link "Process Payment" at bounding box center [718, 148] width 153 height 20
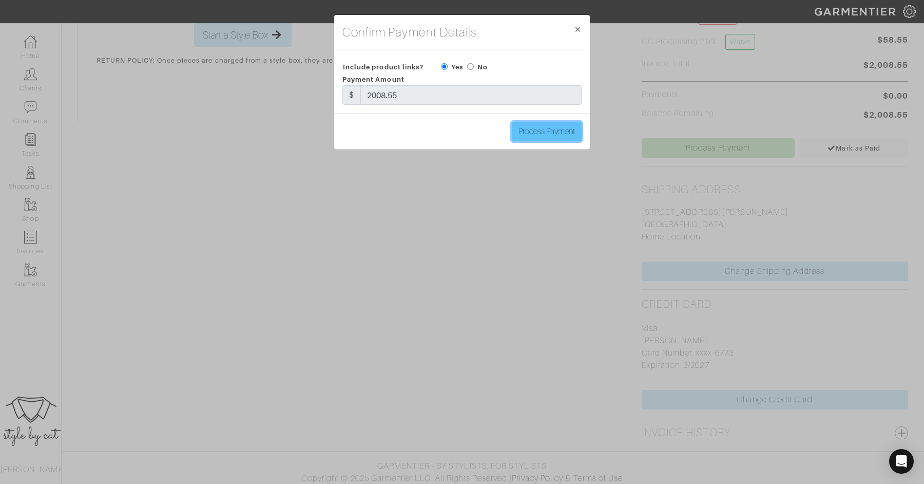
click at [558, 137] on input "Process Payment" at bounding box center [547, 132] width 70 height 20
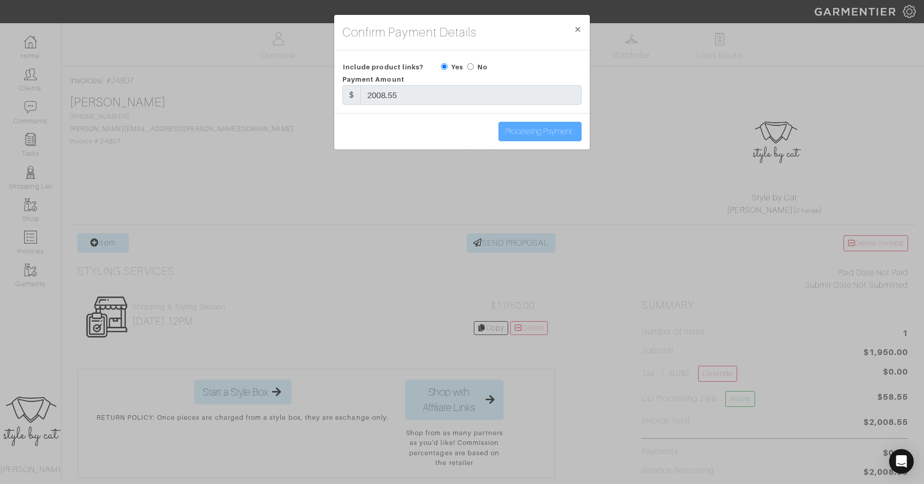
type input "Process Payment"
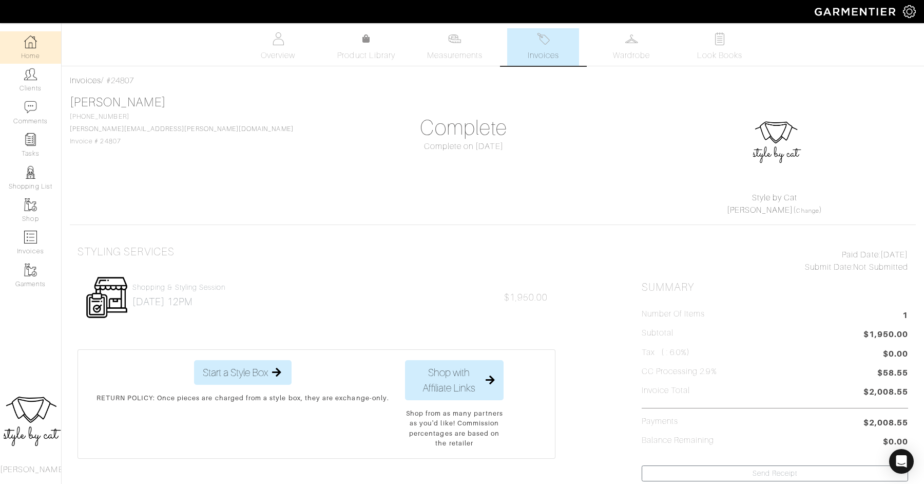
click at [30, 40] on img at bounding box center [30, 41] width 13 height 13
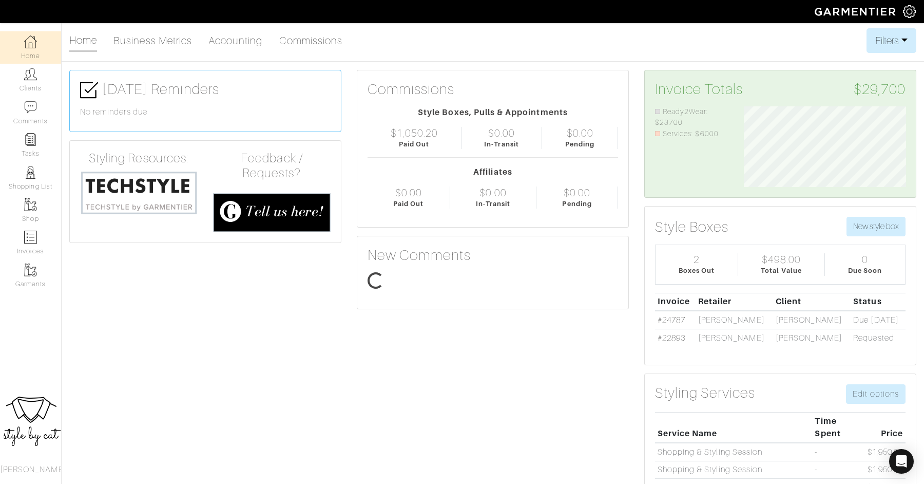
scroll to position [81, 178]
click at [37, 55] on link "Home" at bounding box center [30, 47] width 61 height 32
